Goal: Information Seeking & Learning: Learn about a topic

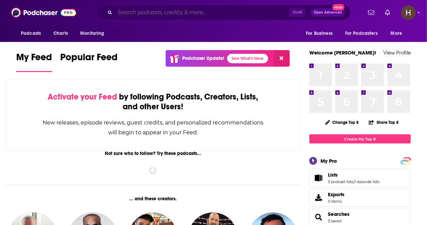
click at [157, 13] on input "Search podcasts, credits, & more..." at bounding box center [202, 12] width 174 height 11
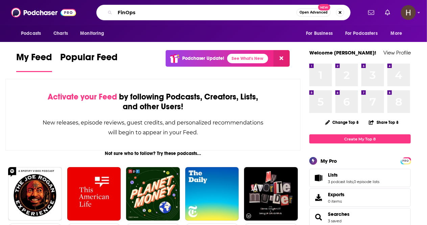
type input "FinOps"
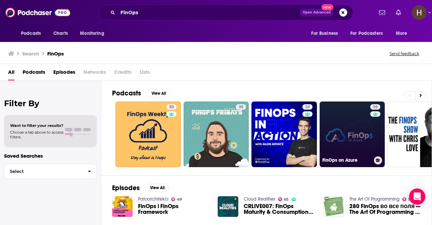
click at [362, 137] on link "26 FinOps on Azure" at bounding box center [353, 134] width 66 height 66
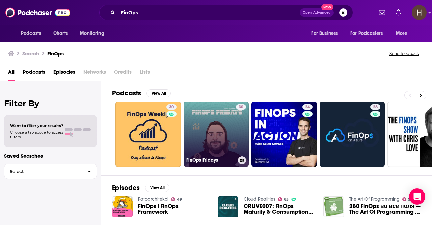
click at [213, 127] on link "30 FinOps Fridays" at bounding box center [217, 134] width 66 height 66
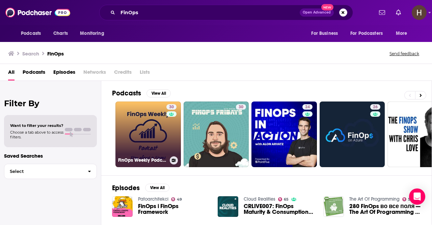
click at [148, 131] on link "30 FinOps Weekly Podcast" at bounding box center [149, 134] width 66 height 66
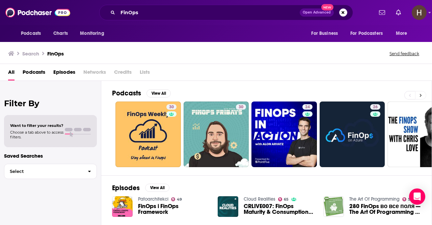
click at [424, 96] on button at bounding box center [421, 95] width 11 height 8
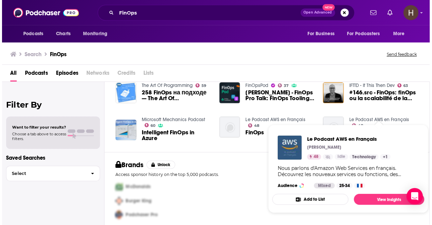
scroll to position [153, 0]
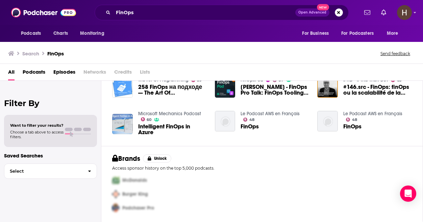
click at [144, 125] on span "Intelligent FinOps in Azure" at bounding box center [172, 129] width 69 height 11
